Goal: Information Seeking & Learning: Learn about a topic

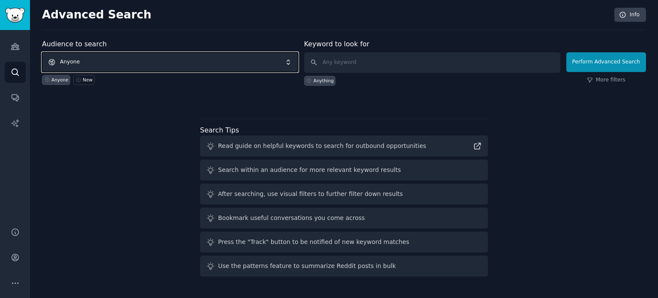
click at [112, 63] on span "Anyone" at bounding box center [170, 62] width 256 height 20
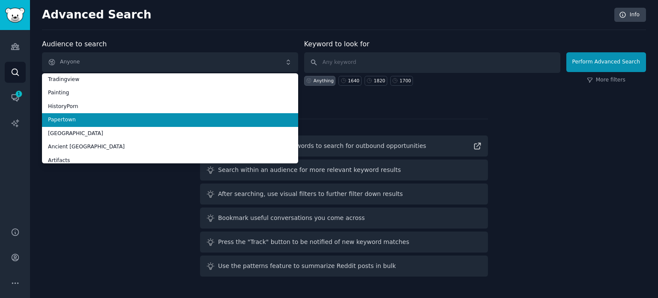
scroll to position [43, 0]
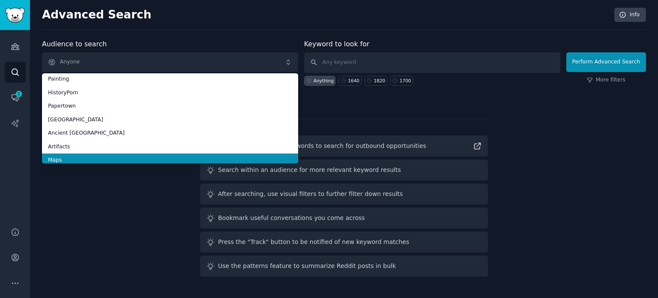
click at [67, 156] on span "Maps" at bounding box center [170, 160] width 244 height 8
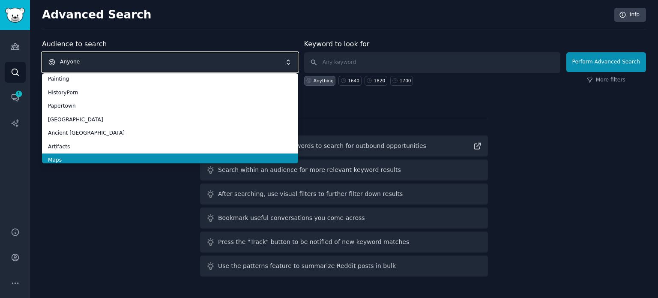
scroll to position [0, 0]
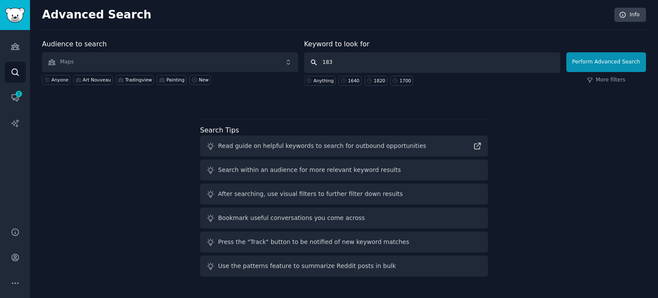
type input "1830"
click button "Perform Advanced Search" at bounding box center [606, 62] width 80 height 20
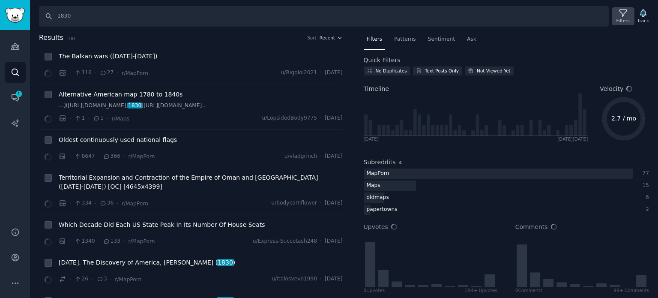
click at [622, 14] on icon at bounding box center [622, 13] width 9 height 9
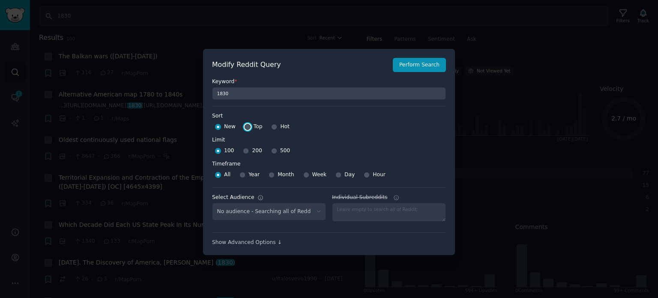
click at [244, 126] on input "Top" at bounding box center [247, 127] width 6 height 6
radio input "true"
select select "f33d550f09"
click at [271, 149] on input "500" at bounding box center [274, 151] width 6 height 6
radio input "true"
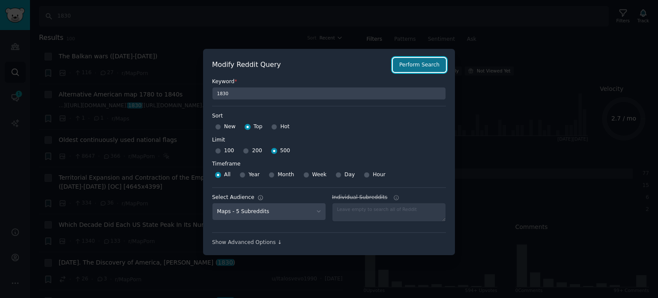
click at [419, 68] on button "Perform Search" at bounding box center [419, 65] width 53 height 15
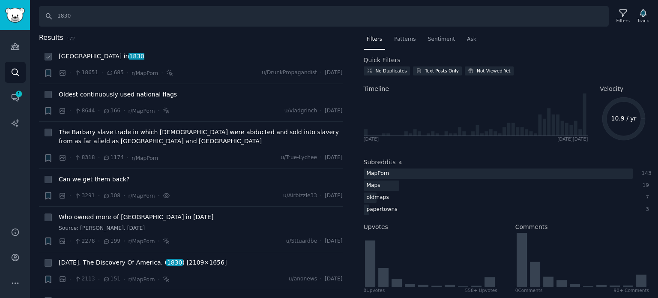
click at [95, 54] on span "[GEOGRAPHIC_DATA] in [DATE]" at bounding box center [102, 56] width 86 height 9
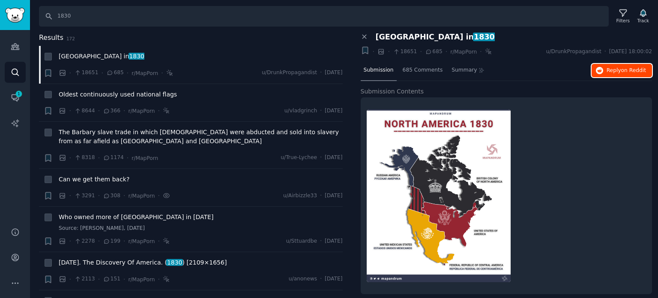
click at [598, 72] on icon "button" at bounding box center [600, 71] width 8 height 8
click at [114, 95] on span "Oldest continuously used national flags" at bounding box center [118, 94] width 118 height 9
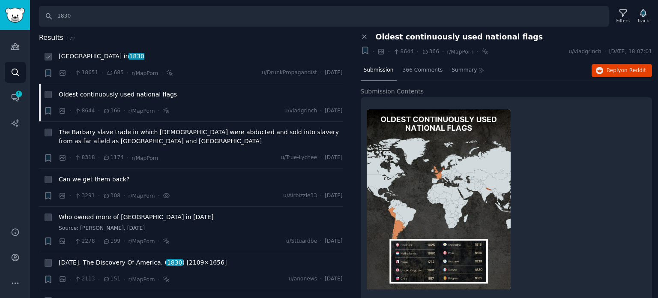
click at [73, 57] on span "[GEOGRAPHIC_DATA] in [DATE]" at bounding box center [102, 56] width 86 height 9
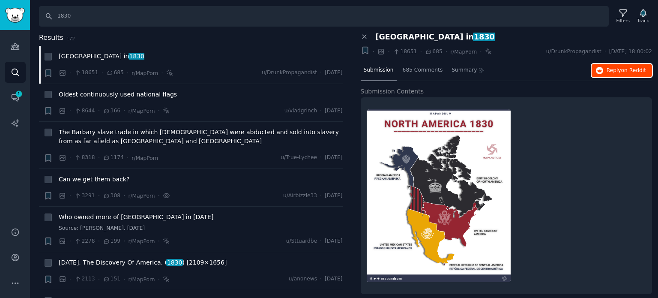
click at [604, 72] on button "Reply on Reddit" at bounding box center [621, 71] width 60 height 14
click at [93, 92] on span "Oldest continuously used national flags" at bounding box center [118, 94] width 118 height 9
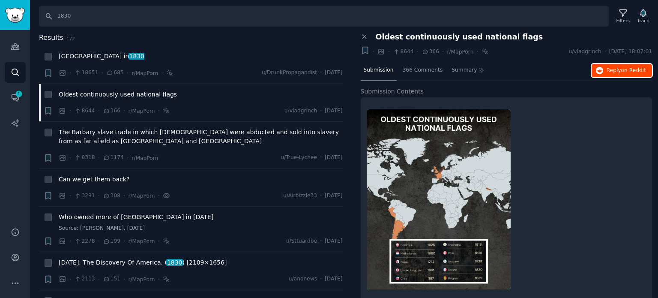
click at [615, 73] on span "Reply on Reddit" at bounding box center [625, 71] width 39 height 8
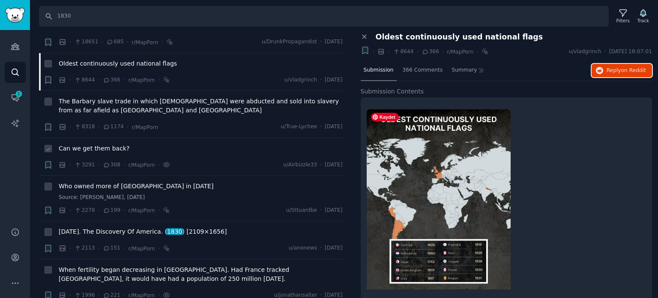
scroll to position [43, 0]
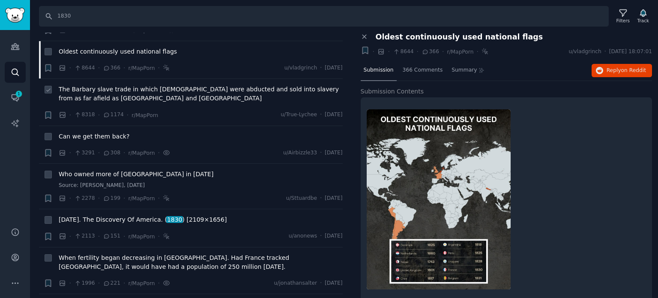
click at [94, 93] on span "The Barbary slave trade in which [DEMOGRAPHIC_DATA] were abducted and sold into…" at bounding box center [201, 94] width 284 height 18
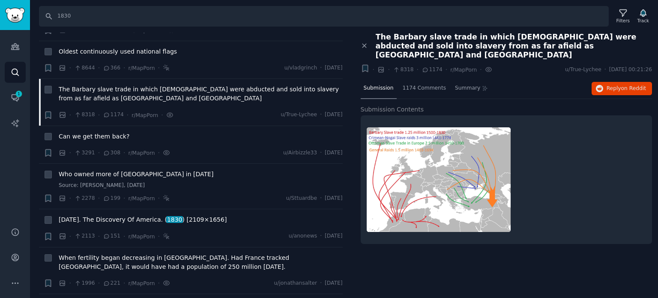
click at [466, 256] on div "Close panel The Barbary slave trade in which [DEMOGRAPHIC_DATA] were abducted a…" at bounding box center [507, 165] width 304 height 265
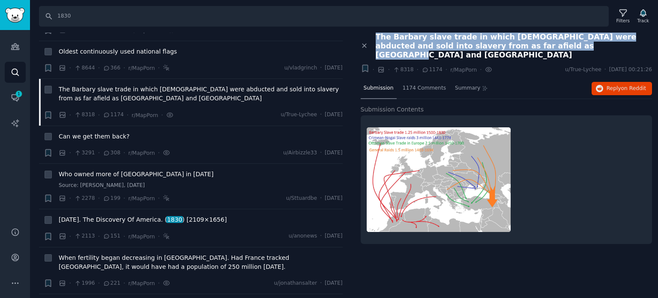
drag, startPoint x: 396, startPoint y: 38, endPoint x: 560, endPoint y: 48, distance: 164.7
click at [560, 48] on div "The Barbary slave trade in which [DEMOGRAPHIC_DATA] were abducted and sold into…" at bounding box center [510, 46] width 283 height 27
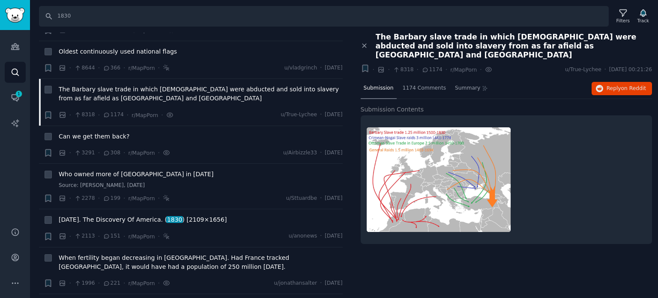
drag, startPoint x: 495, startPoint y: 44, endPoint x: 514, endPoint y: 55, distance: 21.5
click at [514, 64] on div "Bookmark this conversation + · · 8318 · 1174 · r/MapPorn · u/True-Lychee · [DAT…" at bounding box center [506, 70] width 292 height 12
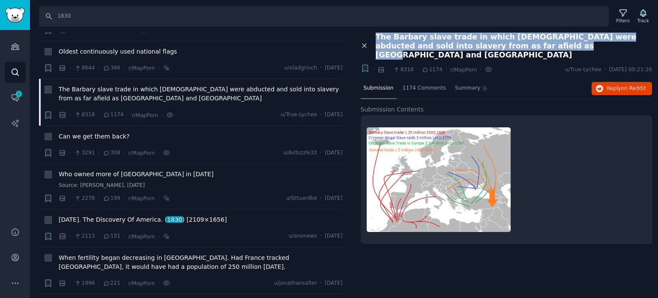
drag, startPoint x: 524, startPoint y: 42, endPoint x: 363, endPoint y: 39, distance: 161.0
click at [362, 39] on div "Close panel The Barbary slave trade in which [DEMOGRAPHIC_DATA] were abducted a…" at bounding box center [506, 46] width 292 height 27
copy div "The Barbary slave trade in which [DEMOGRAPHIC_DATA] were abducted and sold into…"
click at [600, 85] on icon "button" at bounding box center [600, 89] width 8 height 8
click at [96, 138] on span "Can we get them back?" at bounding box center [94, 136] width 71 height 9
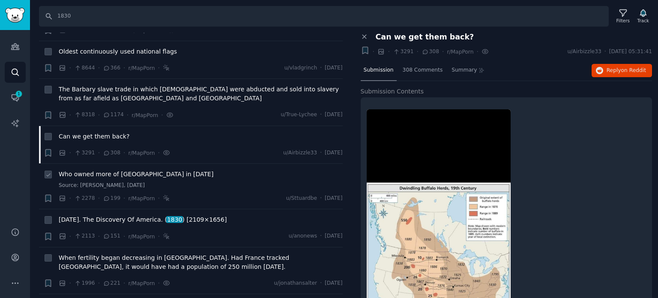
click at [130, 173] on span "Who owned more of [GEOGRAPHIC_DATA] in [DATE]" at bounding box center [136, 174] width 155 height 9
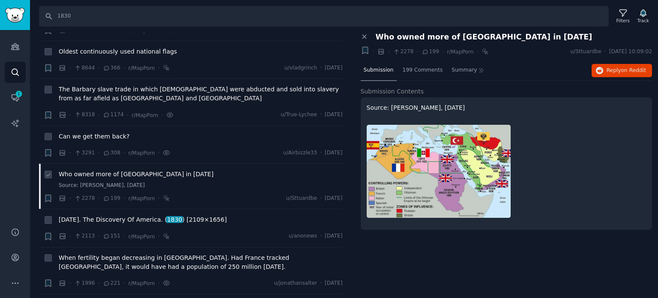
scroll to position [128, 0]
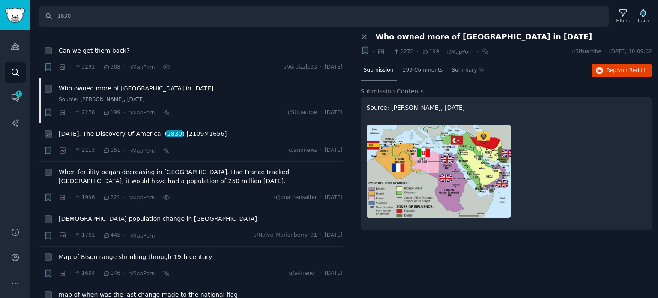
click at [113, 131] on span "[DATE]. The Discovery Of America. ( 1830 ) [2109×1656]" at bounding box center [143, 133] width 168 height 9
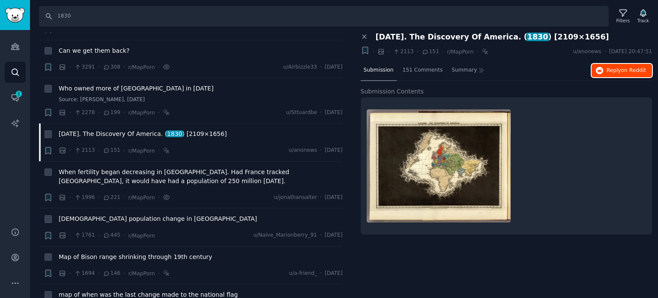
click at [611, 70] on span "Reply on Reddit" at bounding box center [625, 71] width 39 height 8
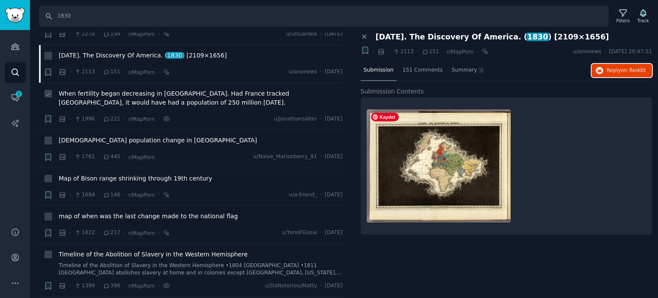
scroll to position [214, 0]
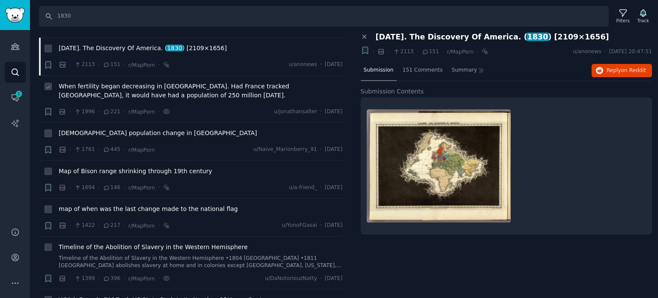
click at [92, 88] on span "When fertility began decreasing in [GEOGRAPHIC_DATA]. Had France tracked [GEOGR…" at bounding box center [201, 91] width 284 height 18
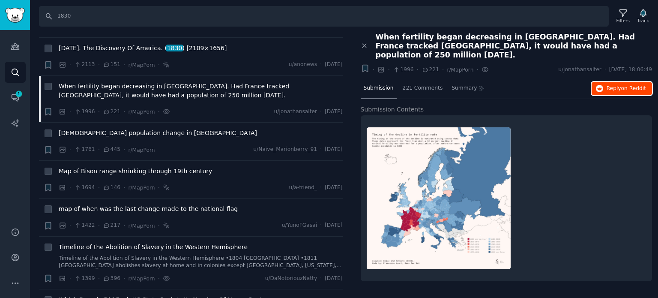
click at [609, 85] on span "Reply on Reddit" at bounding box center [625, 89] width 39 height 8
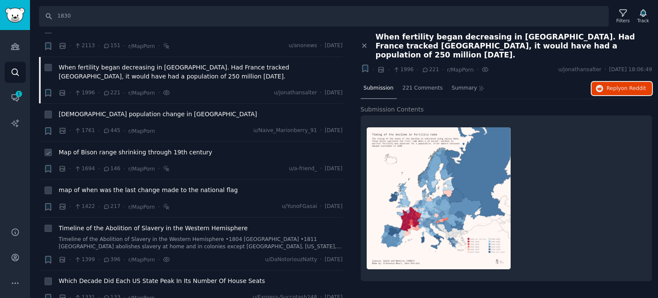
scroll to position [257, 0]
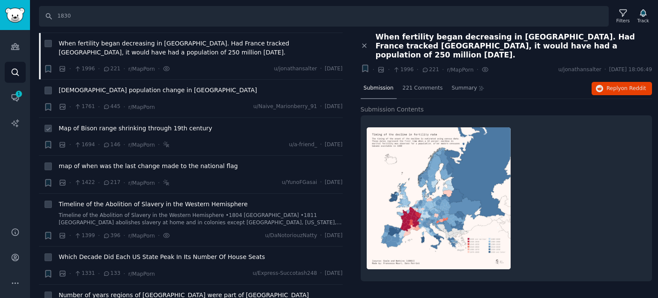
click at [110, 131] on span "Map of Bison range shrinking through 19th century" at bounding box center [135, 128] width 153 height 9
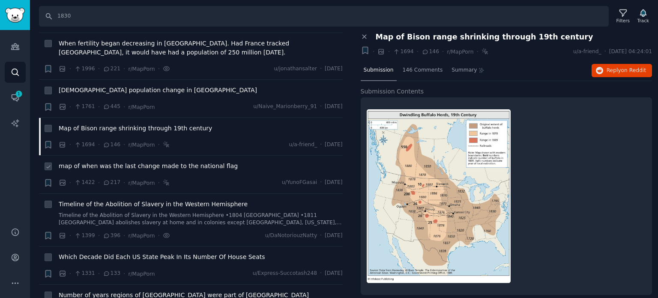
click at [120, 164] on span "map of when was the last change made to the national flag" at bounding box center [148, 165] width 179 height 9
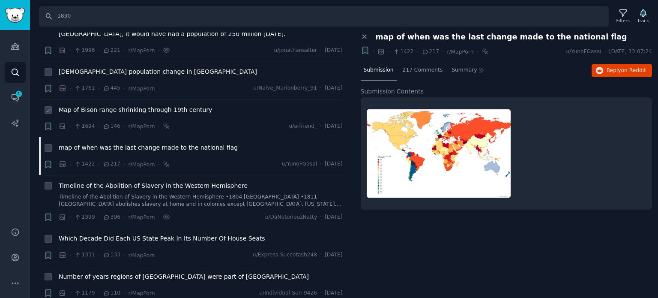
scroll to position [300, 0]
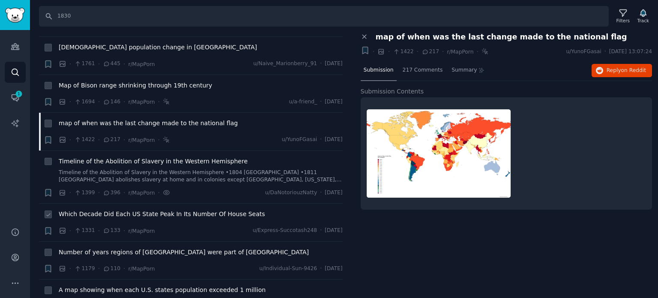
click at [157, 214] on span "Which Decade Did Each US State Peak In Its Number Of House Seats" at bounding box center [162, 213] width 206 height 9
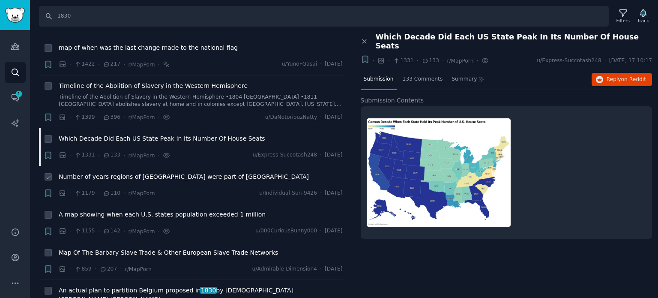
scroll to position [385, 0]
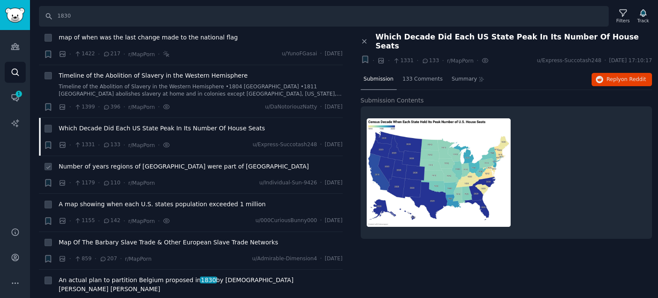
click at [155, 162] on span "Number of years regions of [GEOGRAPHIC_DATA] were part of [GEOGRAPHIC_DATA]" at bounding box center [184, 166] width 250 height 9
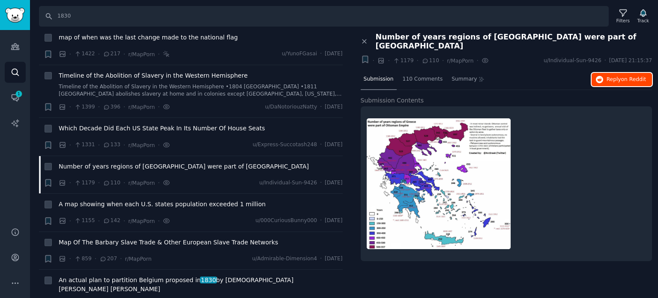
click at [606, 73] on button "Reply on Reddit" at bounding box center [621, 80] width 60 height 14
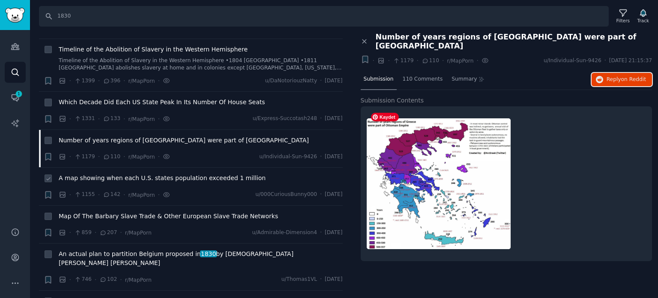
scroll to position [428, 0]
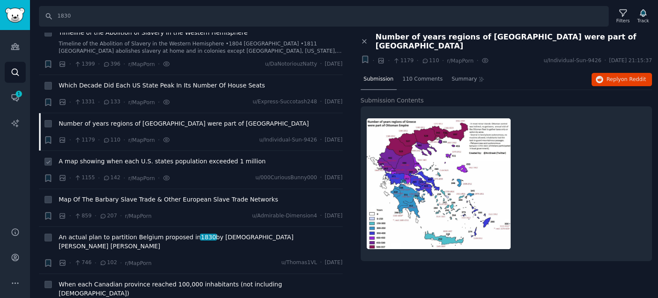
click at [134, 160] on span "A map showing when each U.S. states population exceeded 1 million" at bounding box center [162, 161] width 207 height 9
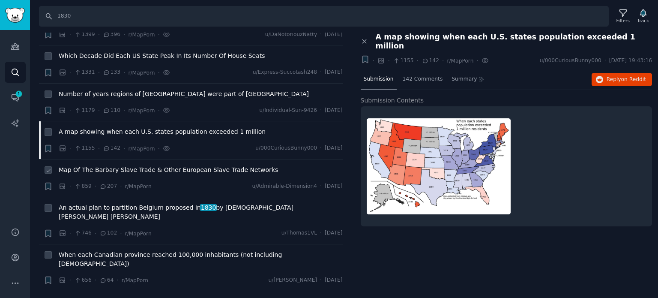
scroll to position [471, 0]
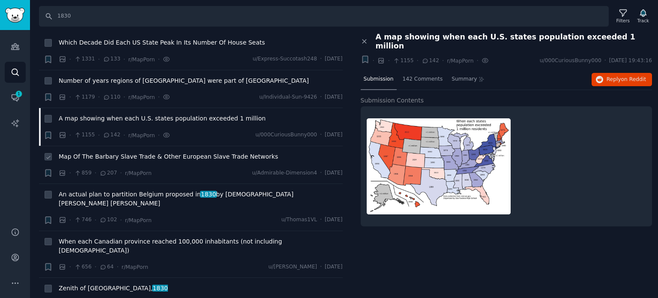
click at [156, 152] on span "Map Of The Barbary Slave Trade & Other European Slave Trade Networks" at bounding box center [168, 156] width 219 height 9
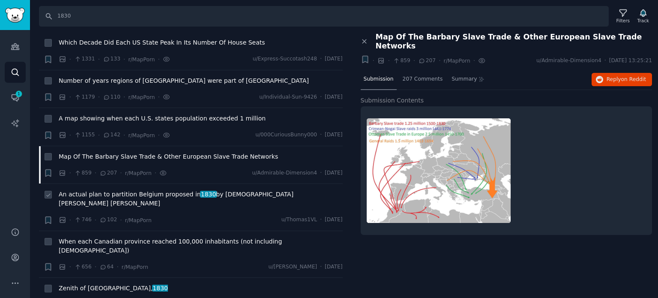
click span "An actual plan to partition Belgium proposed in [DATE] by [DEMOGRAPHIC_DATA][PE…"
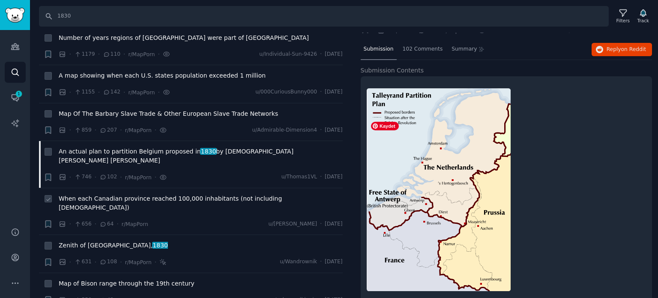
scroll to position [43, 0]
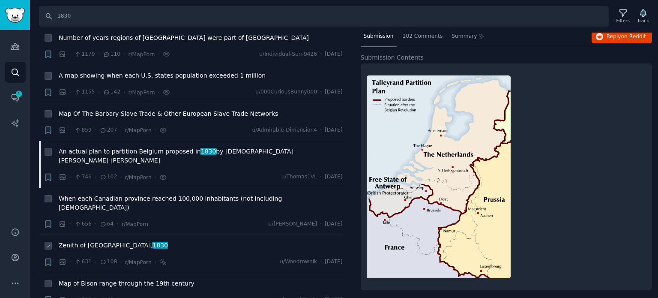
click span "Zenith of [GEOGRAPHIC_DATA], 1830"
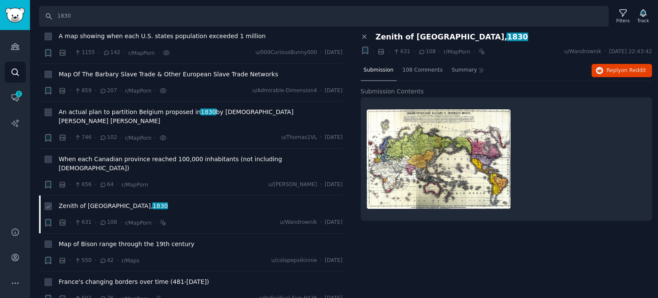
scroll to position [599, 0]
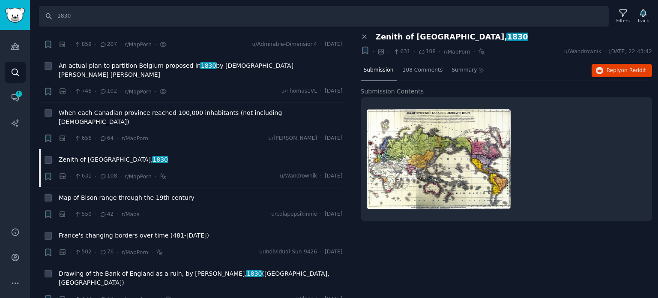
click div "Close panel Zenith of [GEOGRAPHIC_DATA], 1830 Bookmark this conversation + · · …"
click span "Reply on Reddit"
click span "Map of Bison range through the 19th century"
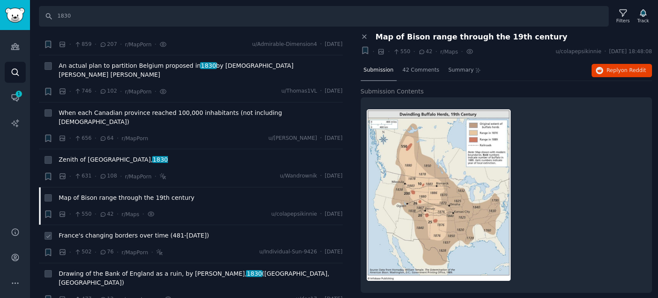
click span "France's changing borders over time (481-[DATE])"
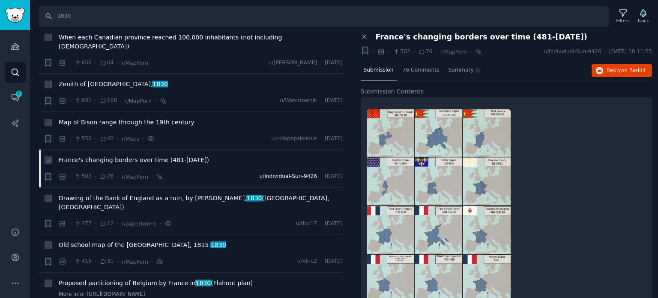
scroll to position [685, 0]
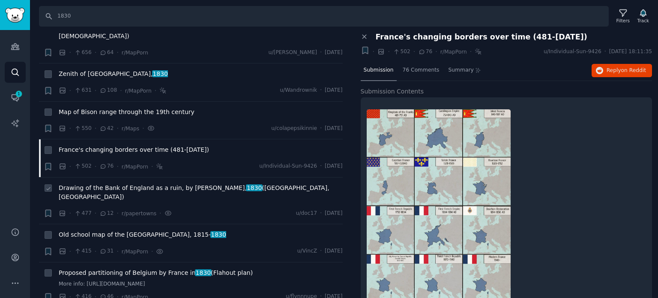
click span "Drawing of the Bank of England as a ruin, by [PERSON_NAME], 1830 ([GEOGRAPHIC_D…"
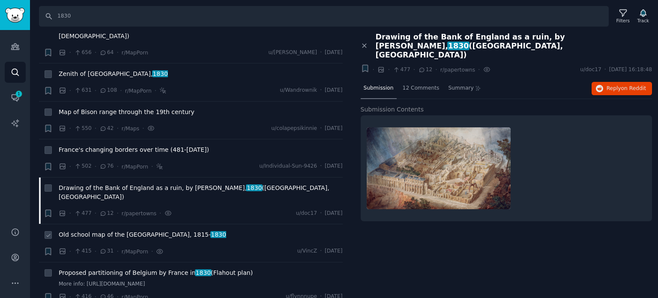
click span "Old school map of the [GEOGRAPHIC_DATA], [DATE]- [DATE]"
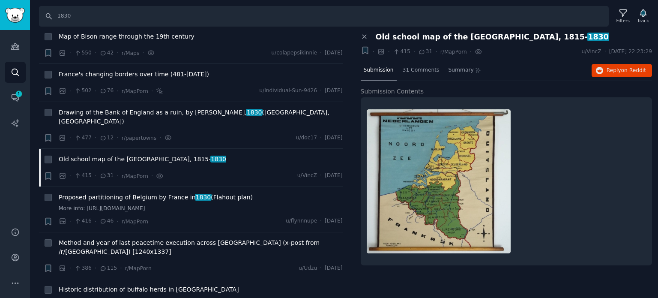
scroll to position [771, 0]
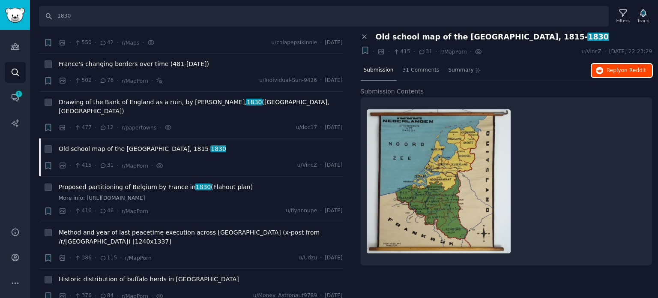
click icon "button"
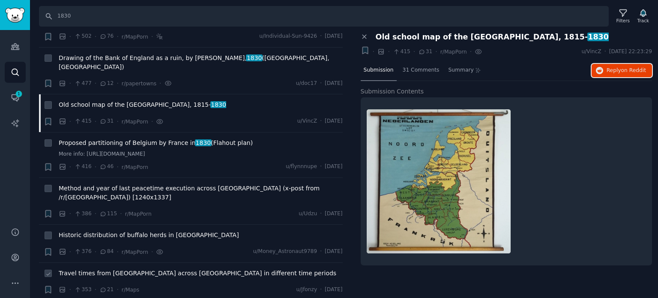
scroll to position [856, 0]
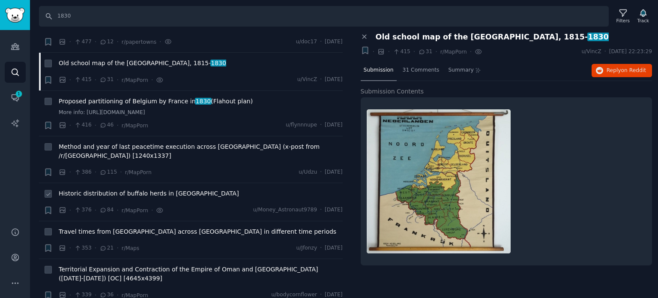
click span "Historic distribution of buffalo herds in [GEOGRAPHIC_DATA]"
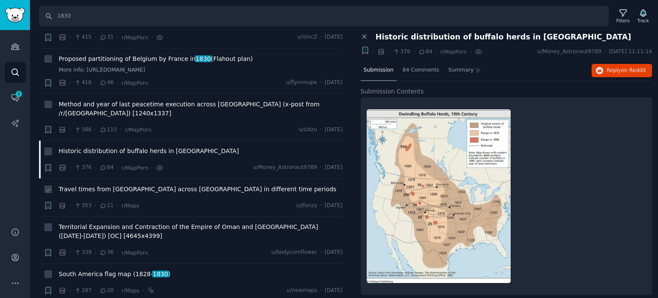
scroll to position [942, 0]
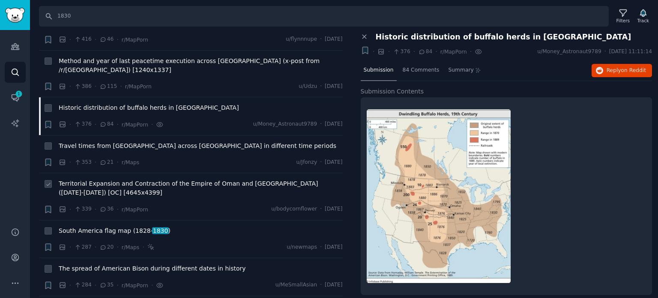
click span "Territorial Expansion and Contraction of the Empire of Oman and [GEOGRAPHIC_DAT…"
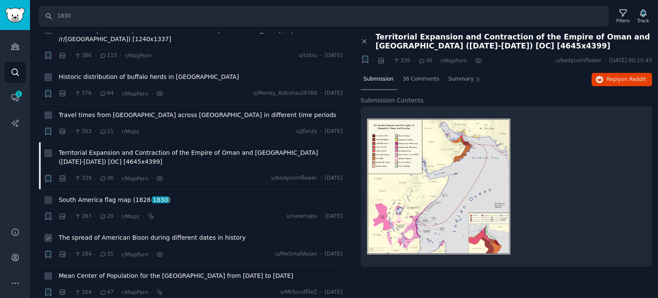
scroll to position [985, 0]
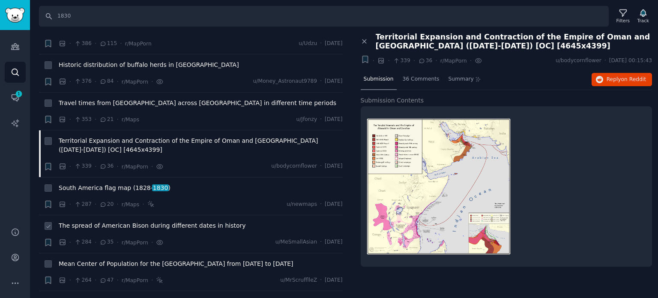
click span "The spread of American Bison during different dates in history"
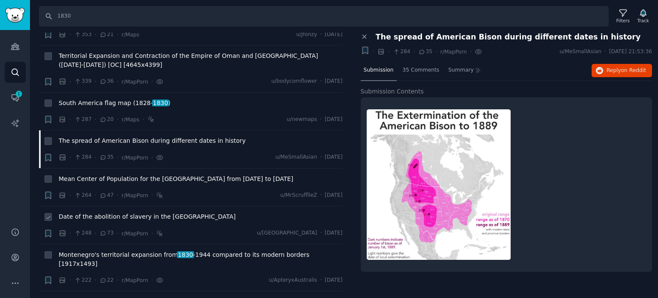
scroll to position [1070, 0]
click span "Date of the abolition of slavery in the [GEOGRAPHIC_DATA]"
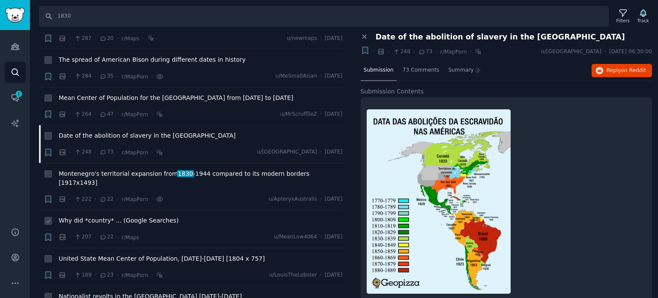
scroll to position [1156, 0]
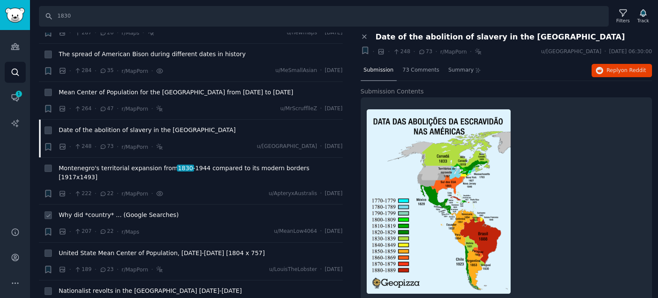
click span "Why did *country* ... (Google Searches)"
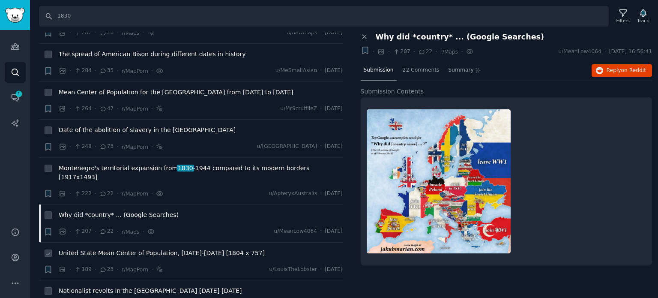
click span "United State Mean Center of Population, [DATE]-[DATE] [1804 x 757]"
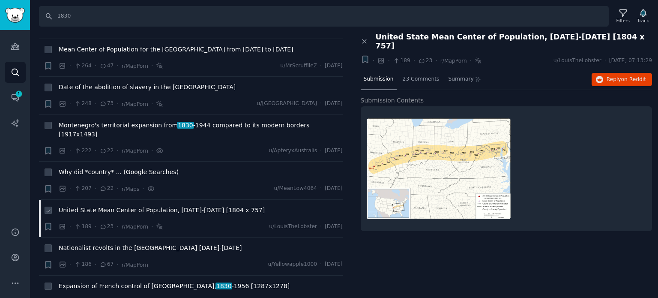
scroll to position [1242, 0]
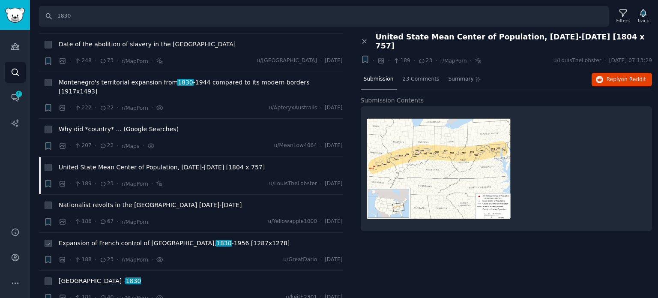
click span "Expansion of French control of [GEOGRAPHIC_DATA], [DATE] -[DATE] [1287x1278]"
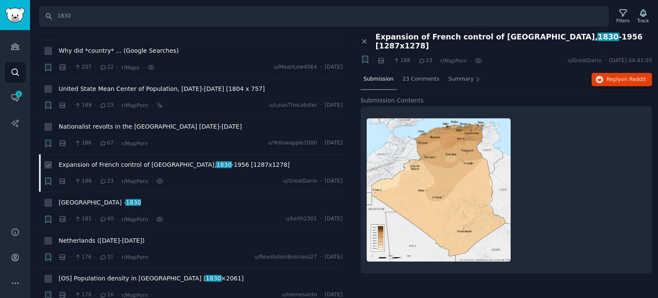
scroll to position [1327, 0]
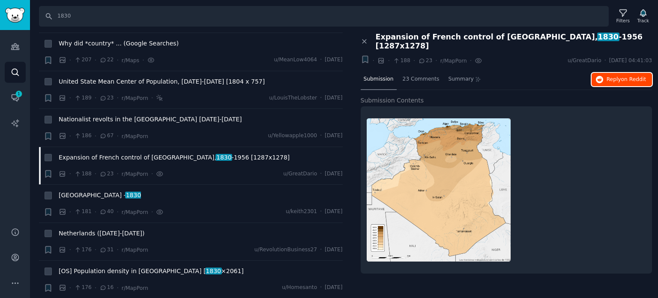
click button "Reply on Reddit"
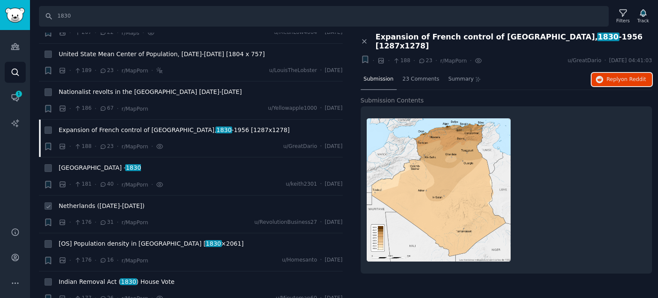
scroll to position [1370, 0]
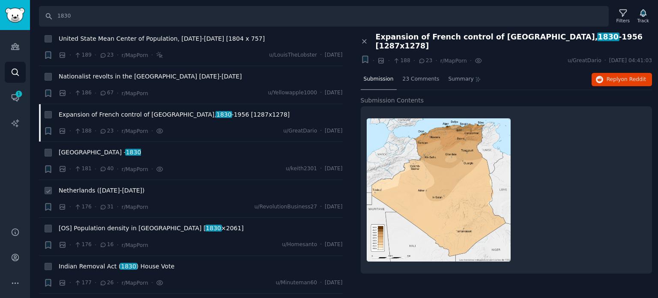
click span "Netherlands ([DATE]-[DATE])"
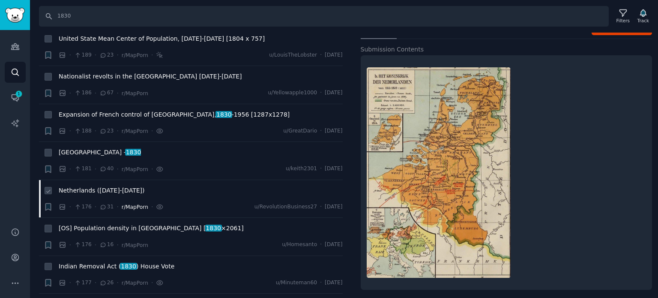
scroll to position [1413, 0]
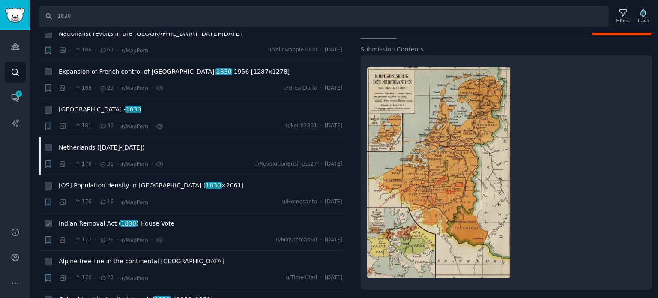
click span "Indian Removal Act ( 1830 ) House Vote"
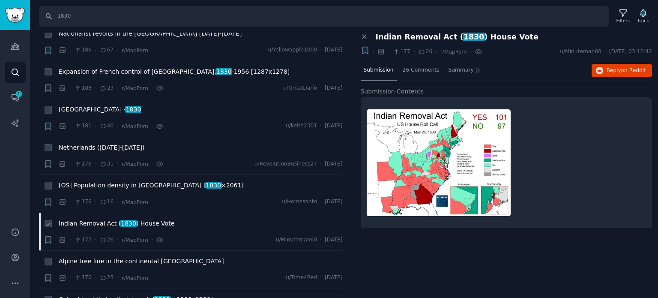
scroll to position [1456, 0]
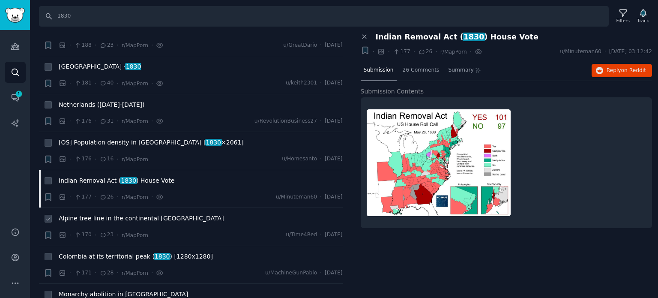
click span "Alpine tree line in the continental [GEOGRAPHIC_DATA]"
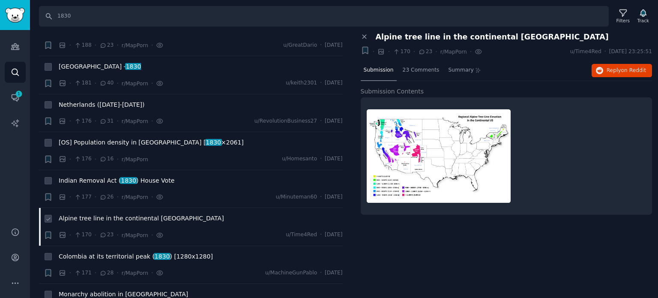
scroll to position [1541, 0]
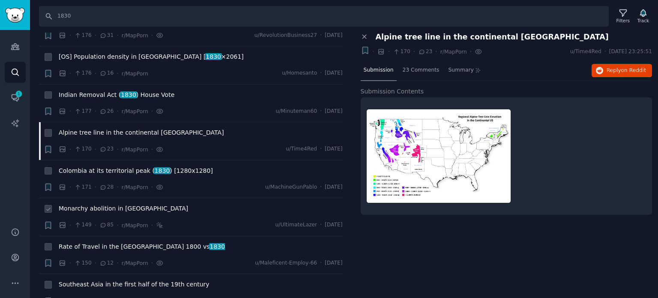
click span "Monarchy abolition in [GEOGRAPHIC_DATA]"
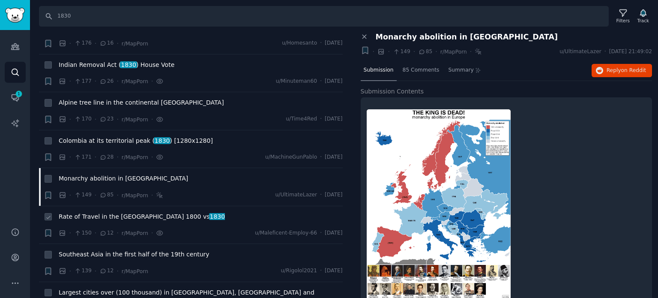
scroll to position [1584, 0]
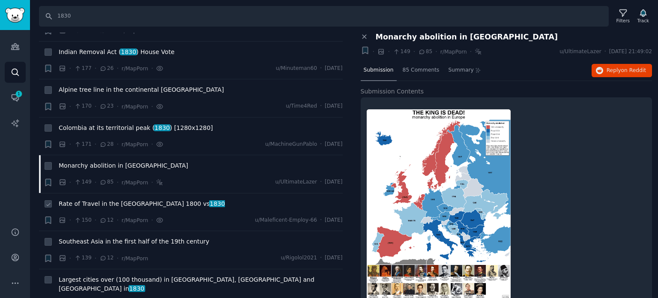
click span "Rate of Travel in the [GEOGRAPHIC_DATA] 1800 vs 1830"
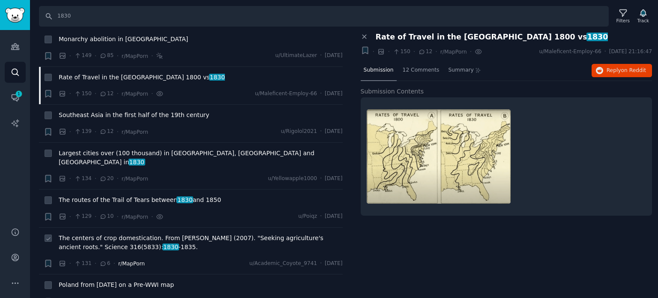
scroll to position [1713, 0]
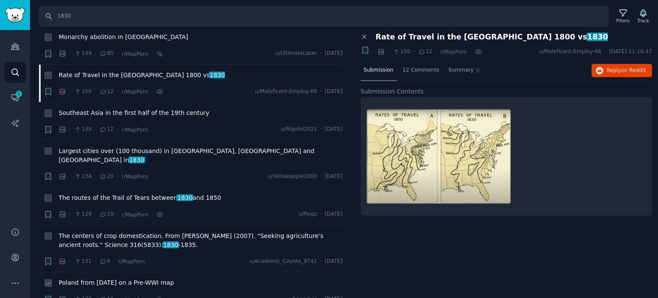
click span "Poland from [DATE] on a Pre-WWI map"
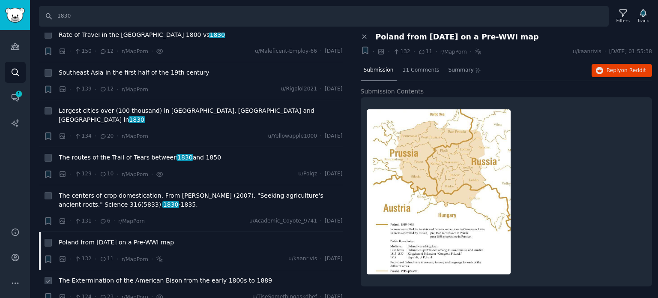
scroll to position [1798, 0]
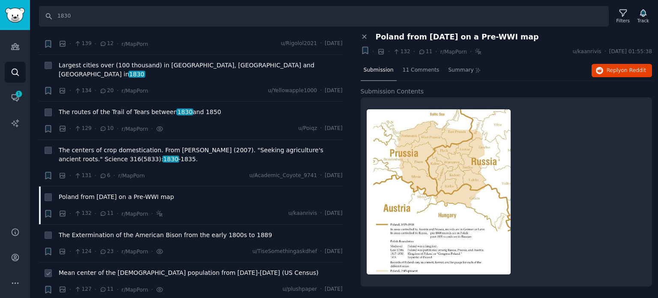
click span "Mean center of the [DEMOGRAPHIC_DATA] population from [DATE]-[DATE] (US Census)"
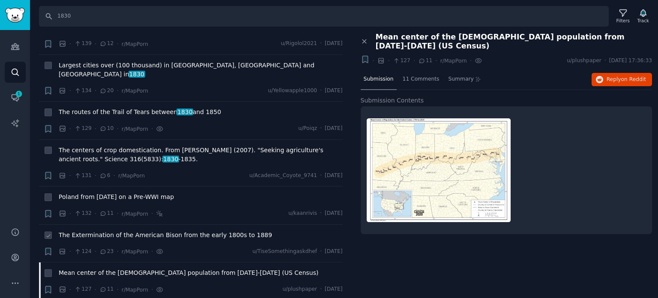
click span "The Extermination of the American Bison from the early 1800s to 1889"
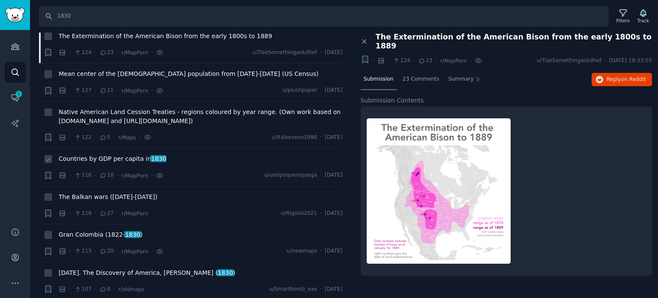
scroll to position [2012, 0]
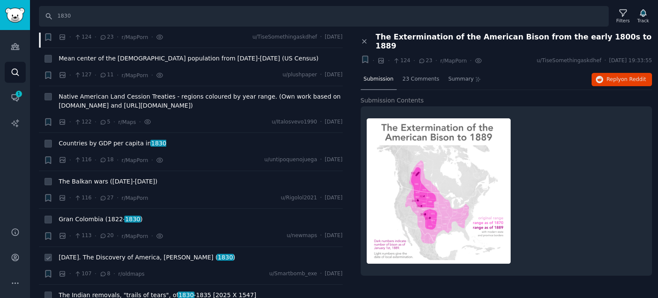
click span "[DATE]. The Discovery of America, [PERSON_NAME] ( 1830 )"
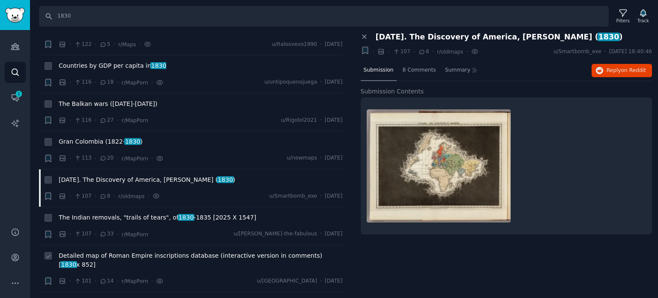
scroll to position [2098, 0]
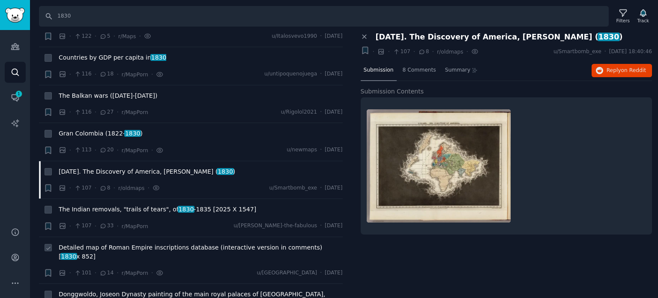
click span "Detailed map of Roman Empire inscriptions database (interactive version in comm…"
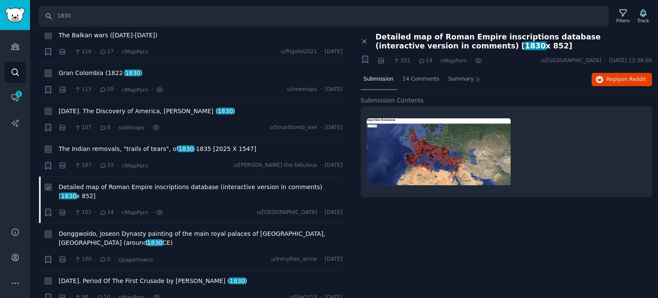
scroll to position [2184, 0]
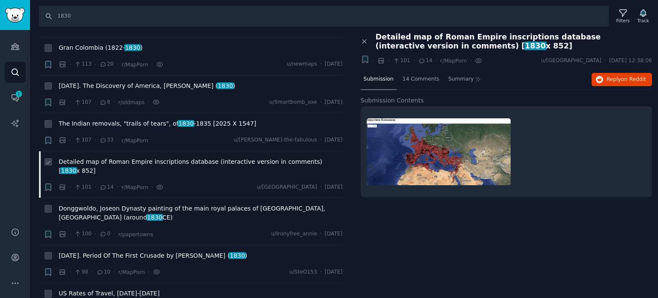
click span "[DATE]. Period Of The First Crusade by [PERSON_NAME] ( 1830 )"
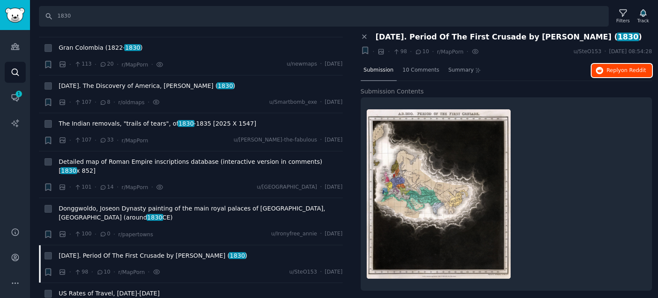
click icon "button"
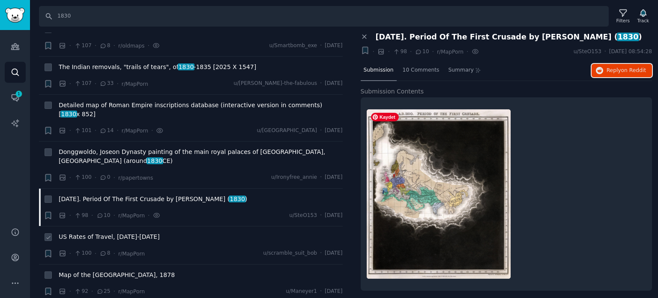
scroll to position [2269, 0]
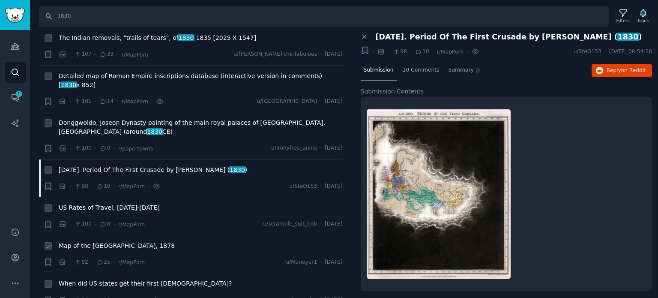
click span "Map of the [GEOGRAPHIC_DATA], 1878"
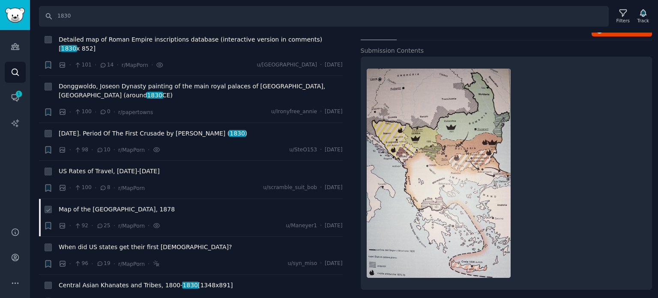
scroll to position [2312, 0]
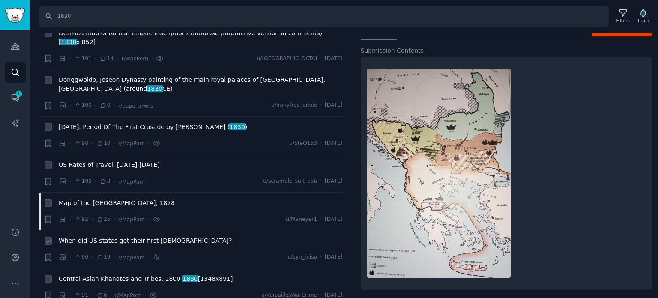
click span "When did US states get their first [DEMOGRAPHIC_DATA]?"
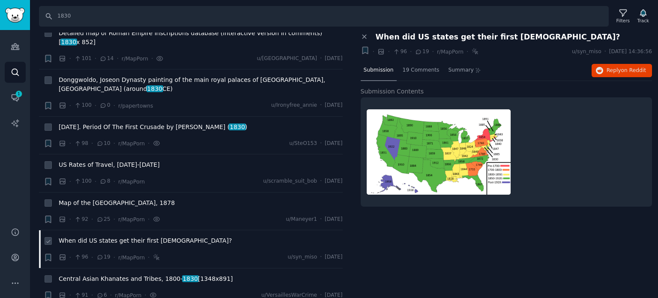
scroll to position [2355, 0]
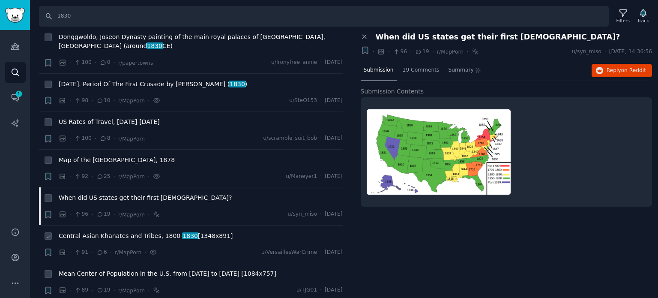
click span "Central Asian Khanates and Tribes, [DATE]- [DATE] [1348x891]"
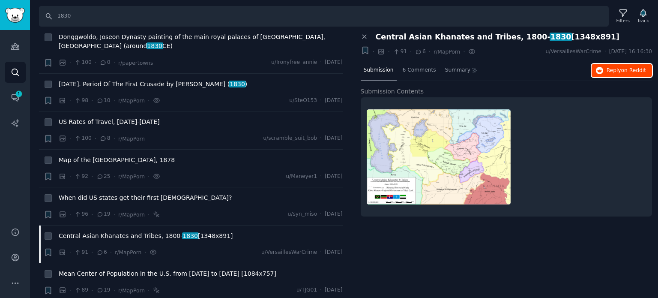
click icon "button"
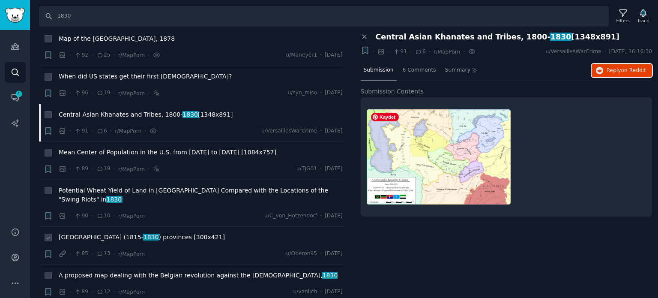
scroll to position [2483, 0]
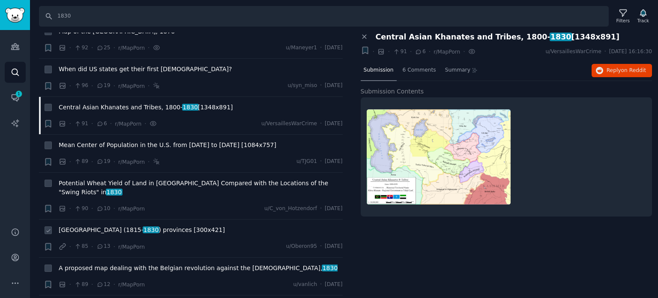
click span "[GEOGRAPHIC_DATA] ([DATE]- [DATE] ) provinces [300x421]"
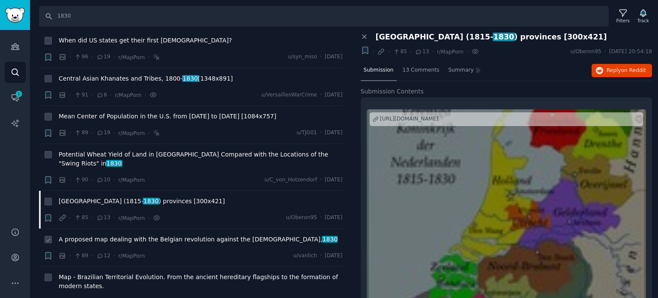
scroll to position [2526, 0]
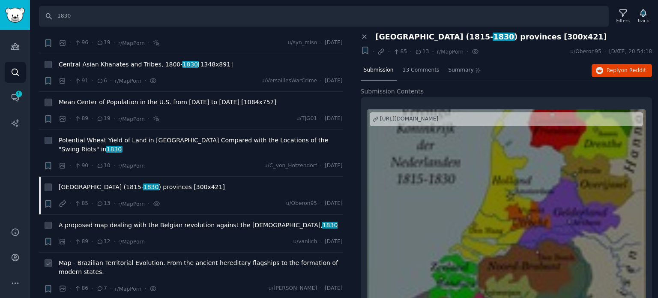
click span "Map - Brazilian Territorial Evolution. From the ancient hereditary flagships to…"
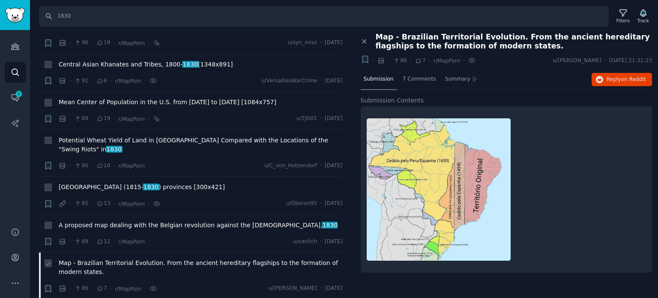
scroll to position [2612, 0]
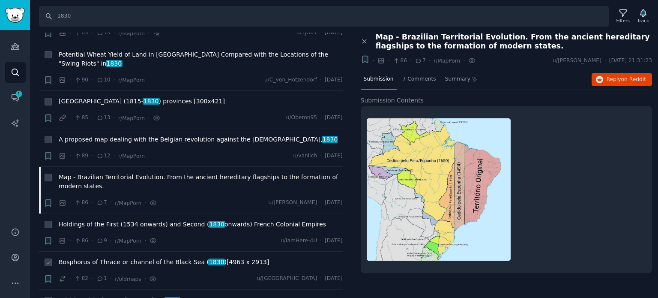
click span "Bosphorus of Thrace or channel of the Black Sea ( 1830 )[4963 x 2913]"
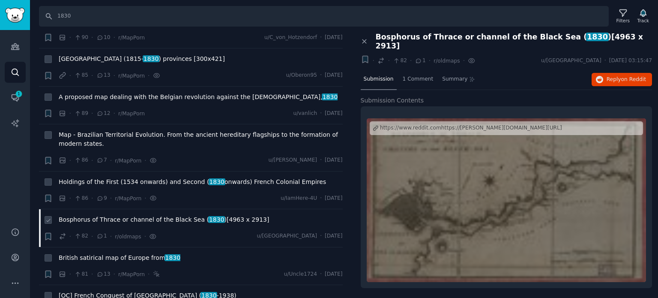
scroll to position [2654, 0]
click span "British satirical map of Europe from 1830"
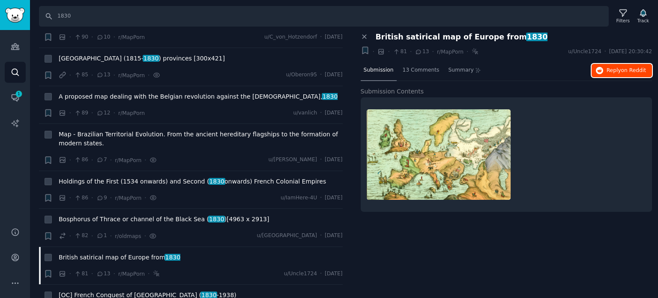
click icon "button"
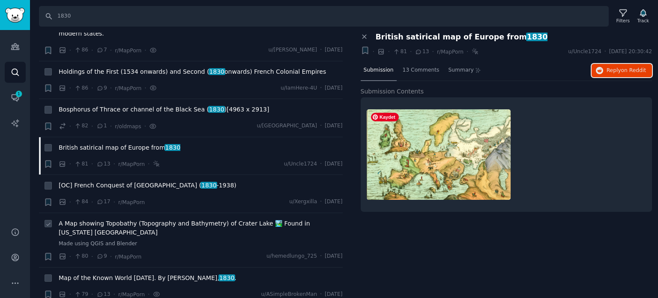
scroll to position [2783, 0]
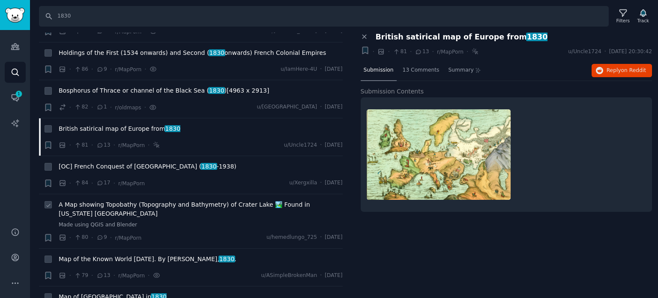
click span "A Map showing Topobathy (Topography and Bathymetry) of Crater Lake 🏞️ Found in …"
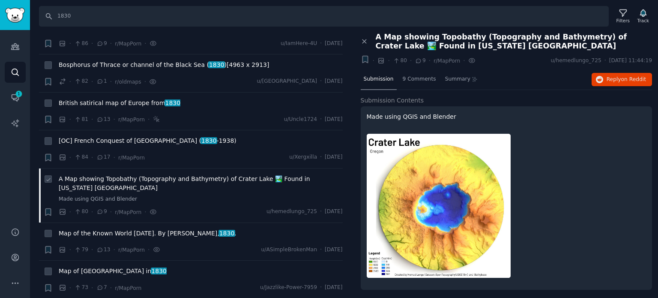
scroll to position [2826, 0]
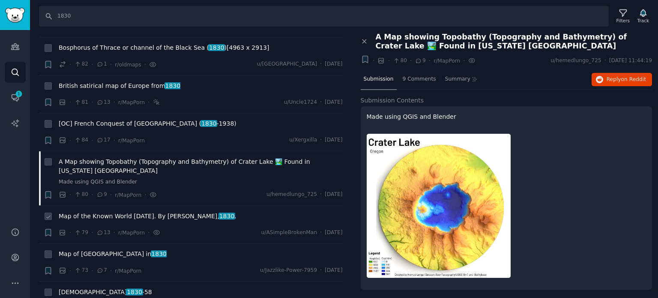
click span "Map of the Known World [DATE]. By [PERSON_NAME], 1830 ."
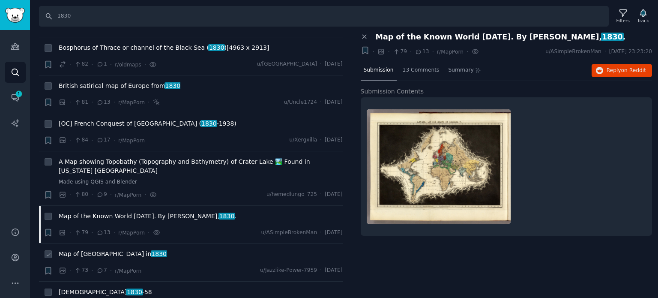
click span "Map of Gran Colombia in [DATE]"
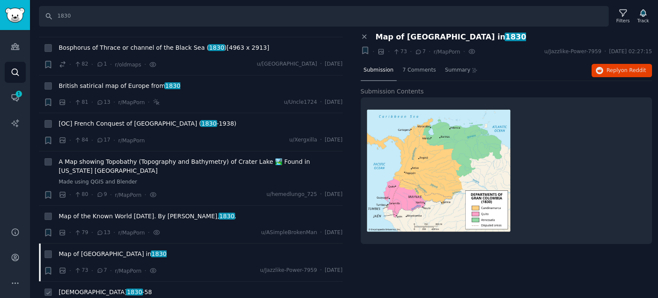
click span "[DEMOGRAPHIC_DATA] 1830 -58"
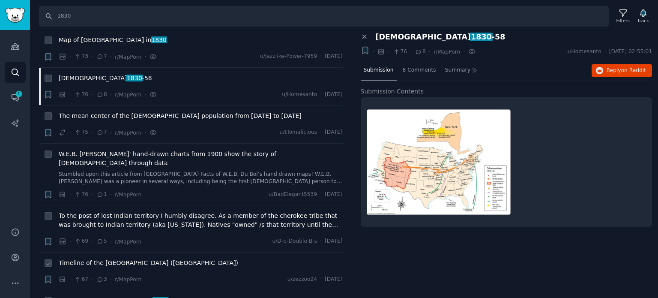
scroll to position [3040, 0]
click span "South America flag map ([DATE]- [DATE] )"
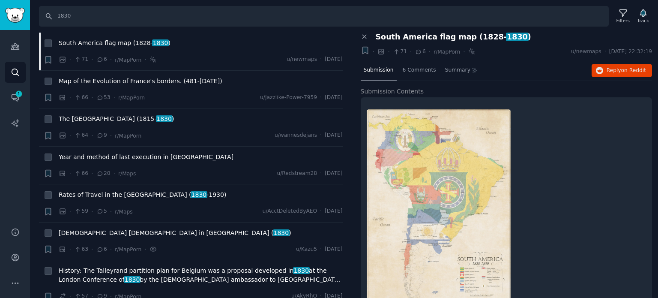
scroll to position [3511, 0]
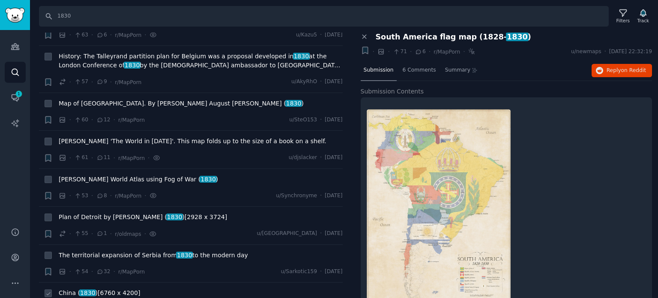
click span "1830"
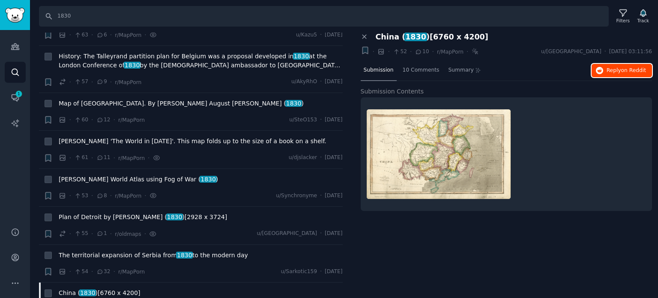
click button "Reply on Reddit"
click span "Plan of Detroit by [PERSON_NAME] ( 1830 )[2928 x 3724]"
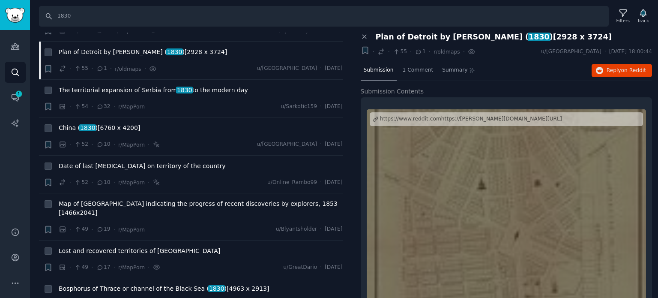
scroll to position [3810, 0]
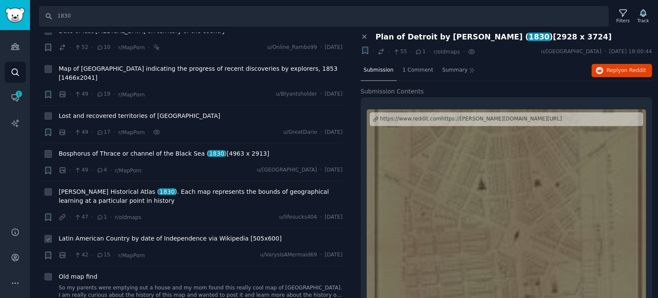
click span "Latin American Country by date of Independence via Wikipedia [505x600]"
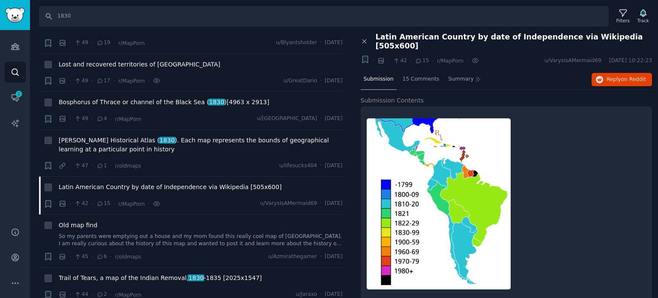
scroll to position [4025, 0]
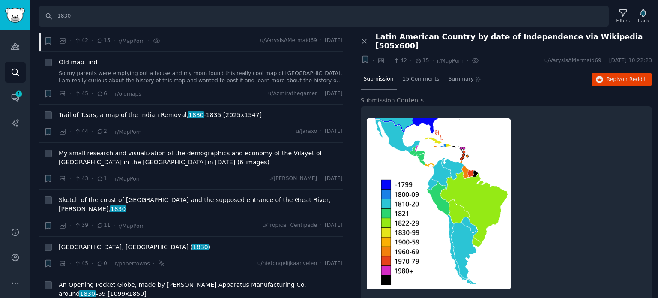
click span "[GEOGRAPHIC_DATA] [DATE]"
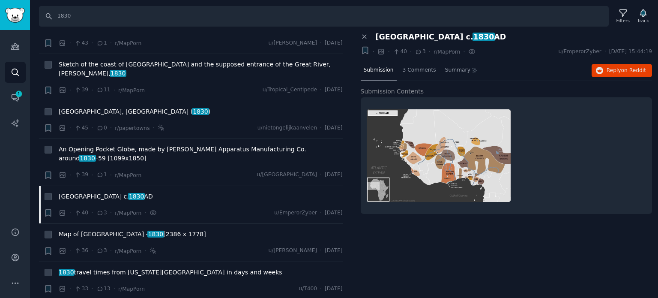
scroll to position [4239, 0]
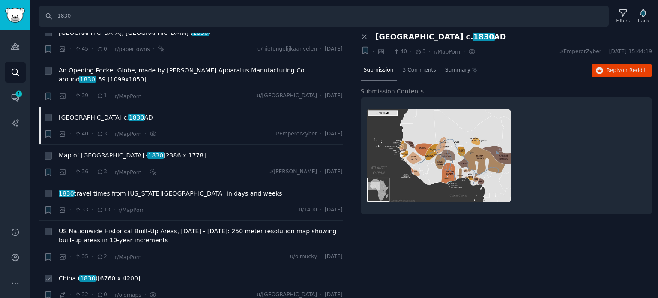
click span "1830"
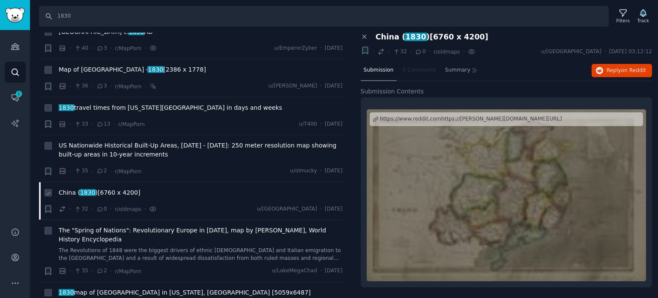
scroll to position [4367, 0]
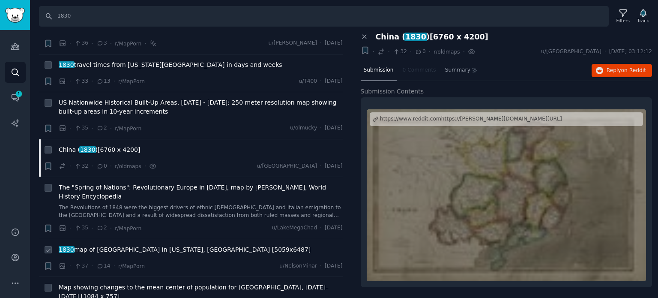
click span "1830 map of [GEOGRAPHIC_DATA] in [US_STATE], [GEOGRAPHIC_DATA] [5059x6487]"
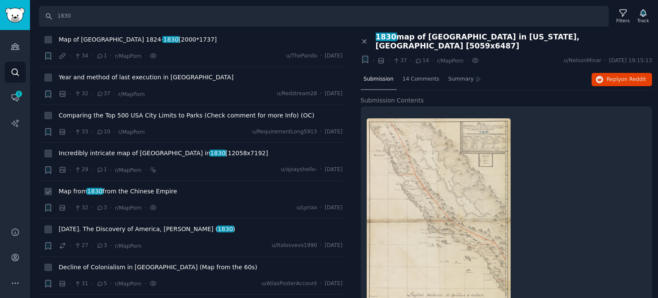
scroll to position [4667, 0]
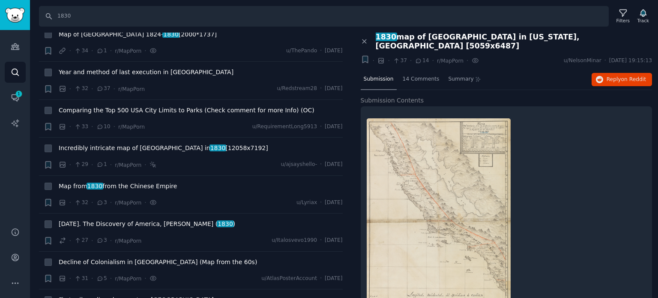
click span "First railway lines by country - [GEOGRAPHIC_DATA]"
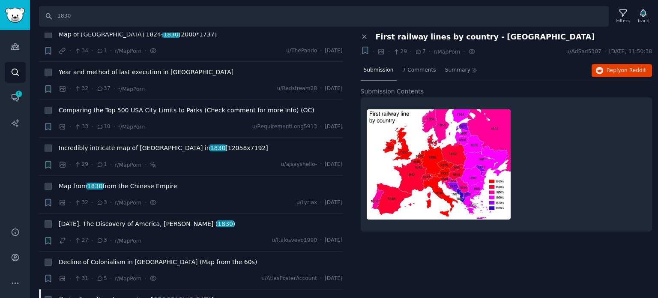
click span "1830 map of "Modern [GEOGRAPHIC_DATA]" on 2021 Modern [GEOGRAPHIC_DATA]."
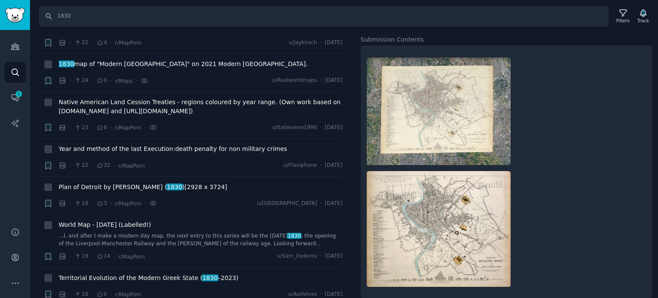
scroll to position [5309, 0]
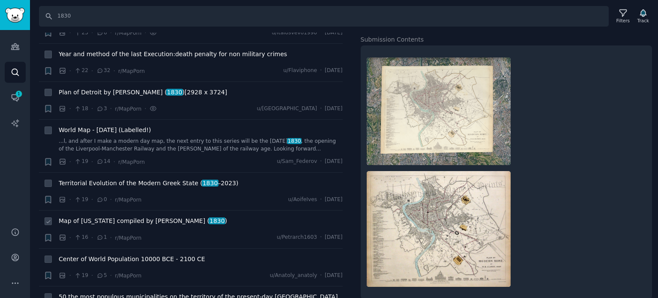
click span "Map of [US_STATE] compiled by [PERSON_NAME] ( 1830 )"
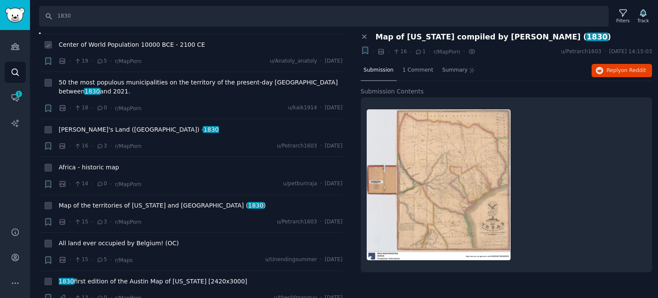
scroll to position [5566, 0]
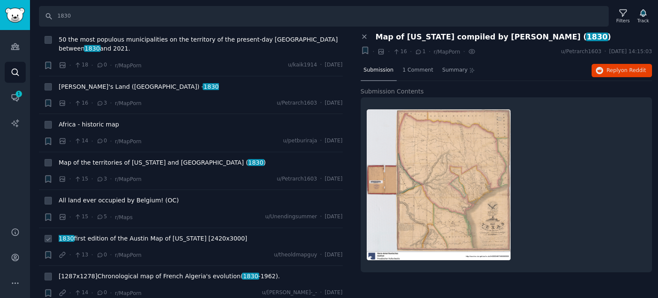
click span "1830 first edition of the Austin Map of [US_STATE] [2420x3000]"
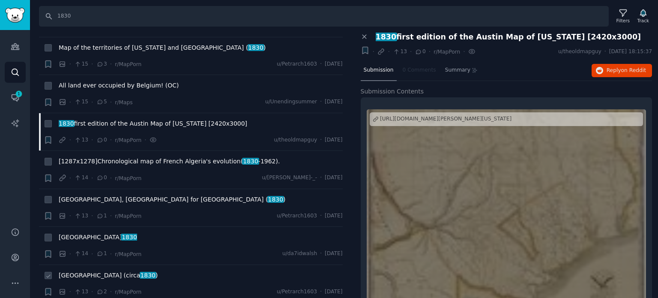
scroll to position [5694, 0]
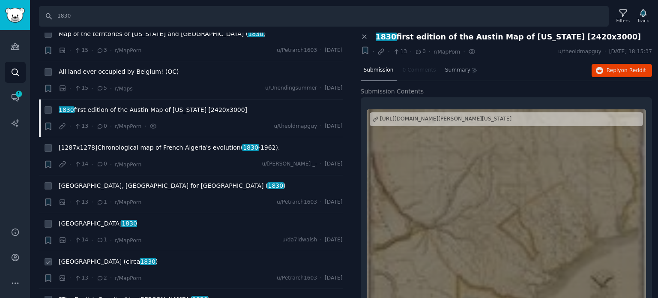
click span "Albania (circa [DATE] )"
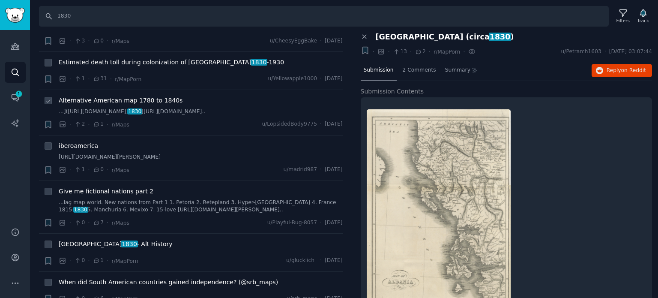
scroll to position [6551, 0]
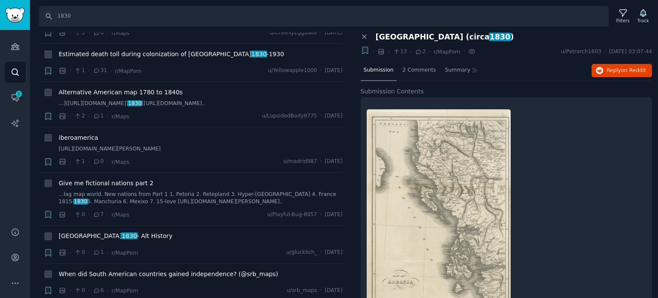
click span "Capitulations of the Ottoman Empire"
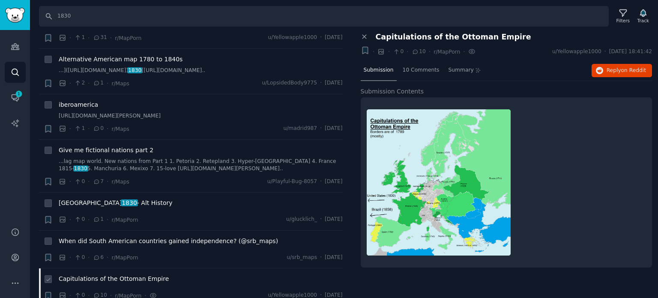
scroll to position [6656, 0]
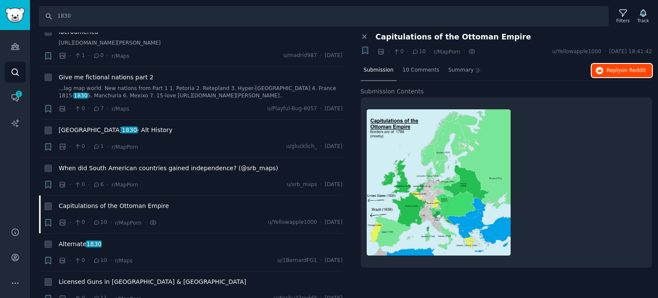
click icon "button"
drag, startPoint x: 80, startPoint y: 12, endPoint x: 36, endPoint y: 12, distance: 44.1
click div "Search 1830 Filters Track"
type input "[PERSON_NAME]"
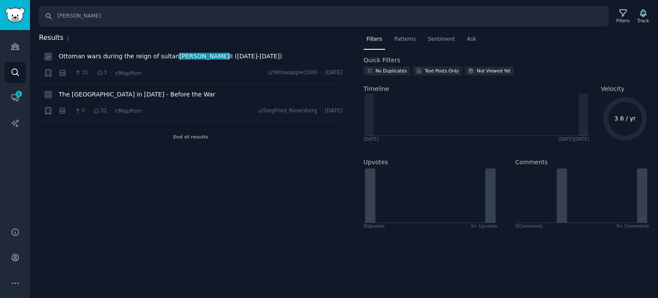
click span "Ottoman wars during the reign of sultan [PERSON_NAME] ([DATE]-[DATE])"
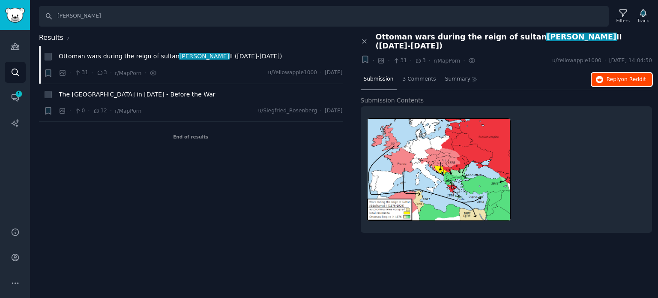
click button "Reply on Reddit"
